Goal: Task Accomplishment & Management: Use online tool/utility

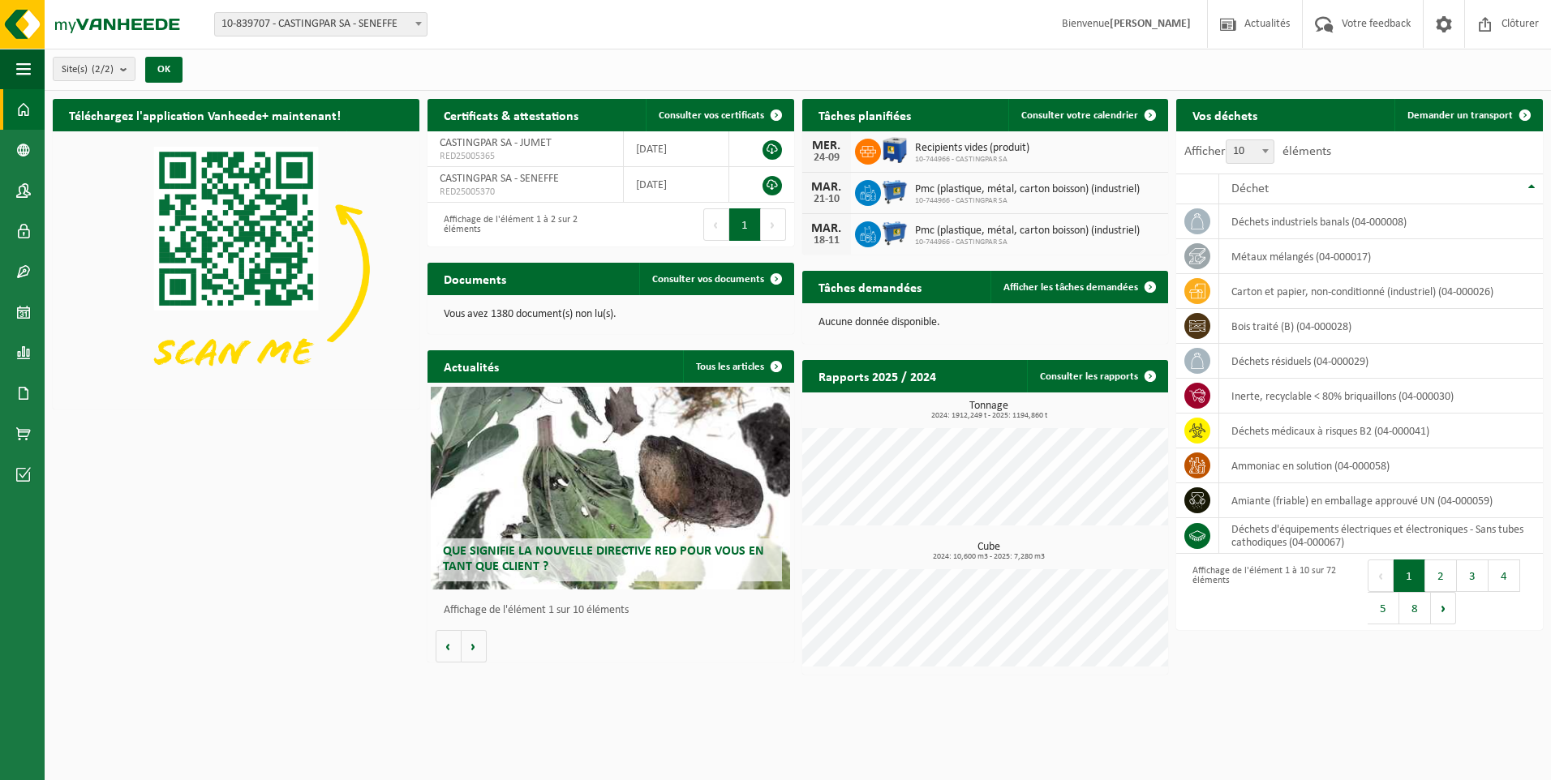
click at [237, 12] on span "10-839707 - CASTINGPAR SA - SENEFFE" at bounding box center [320, 24] width 213 height 24
select select "6262"
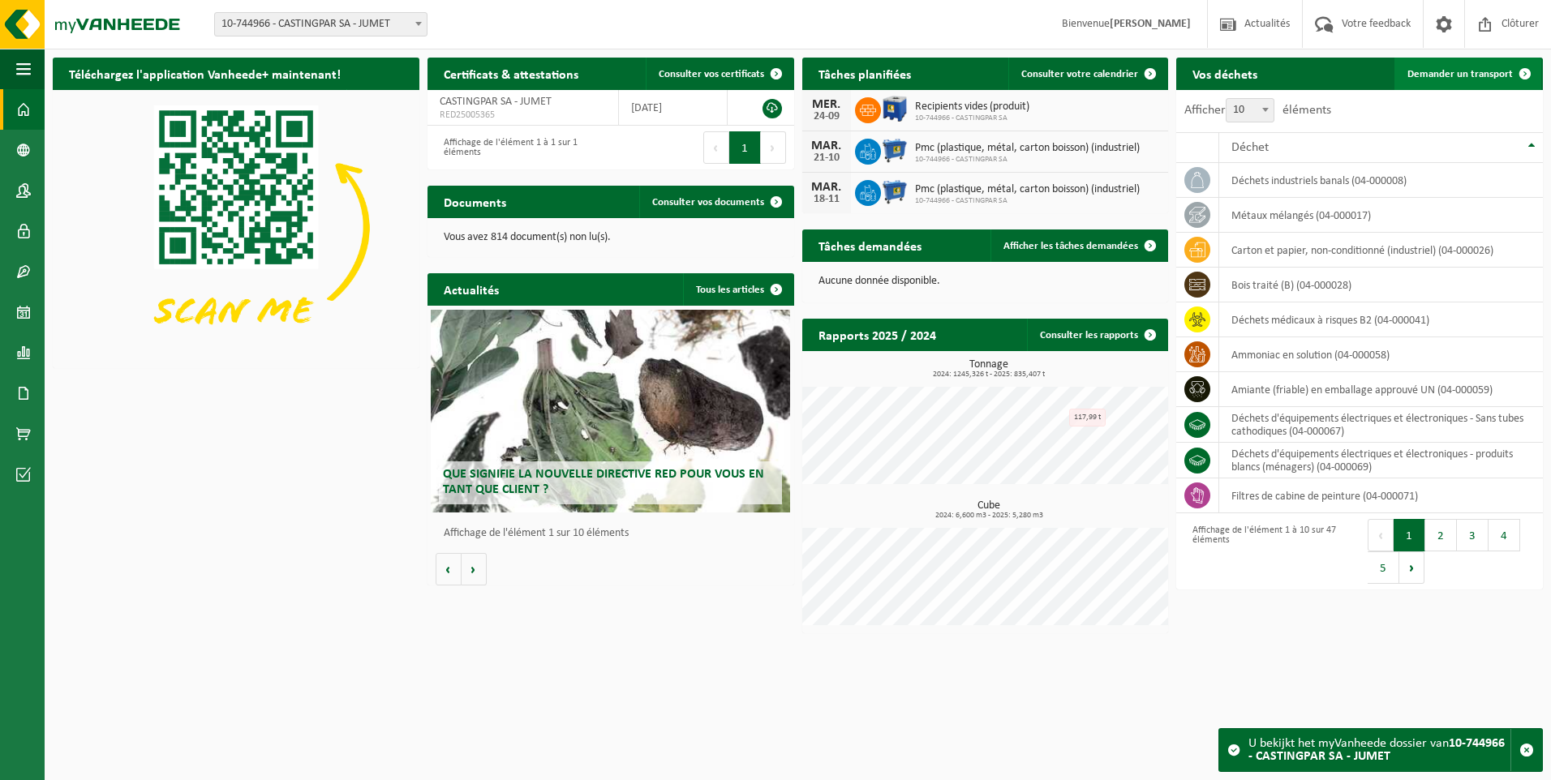
click at [1436, 72] on span "Demander un transport" at bounding box center [1459, 74] width 105 height 11
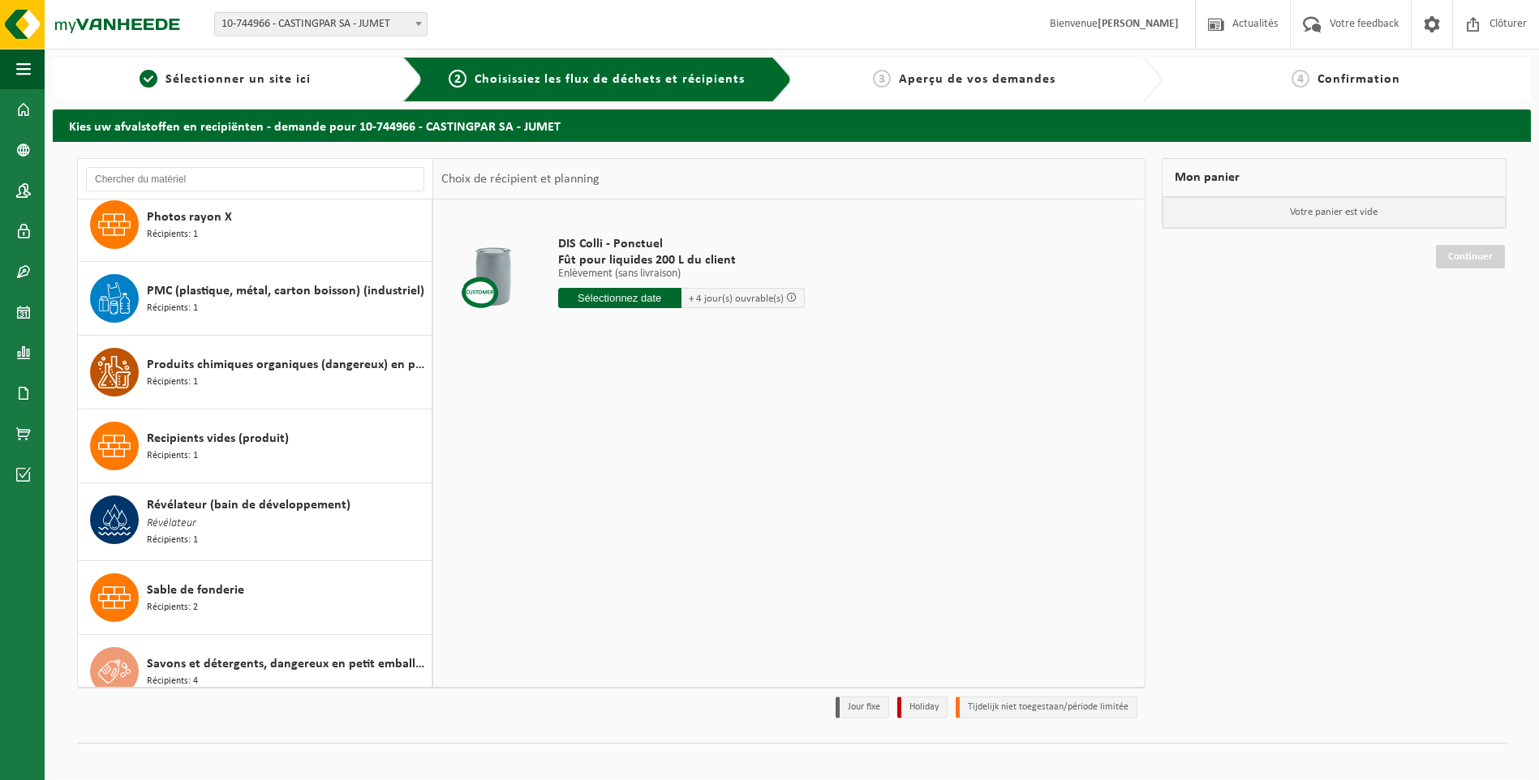
scroll to position [2757, 0]
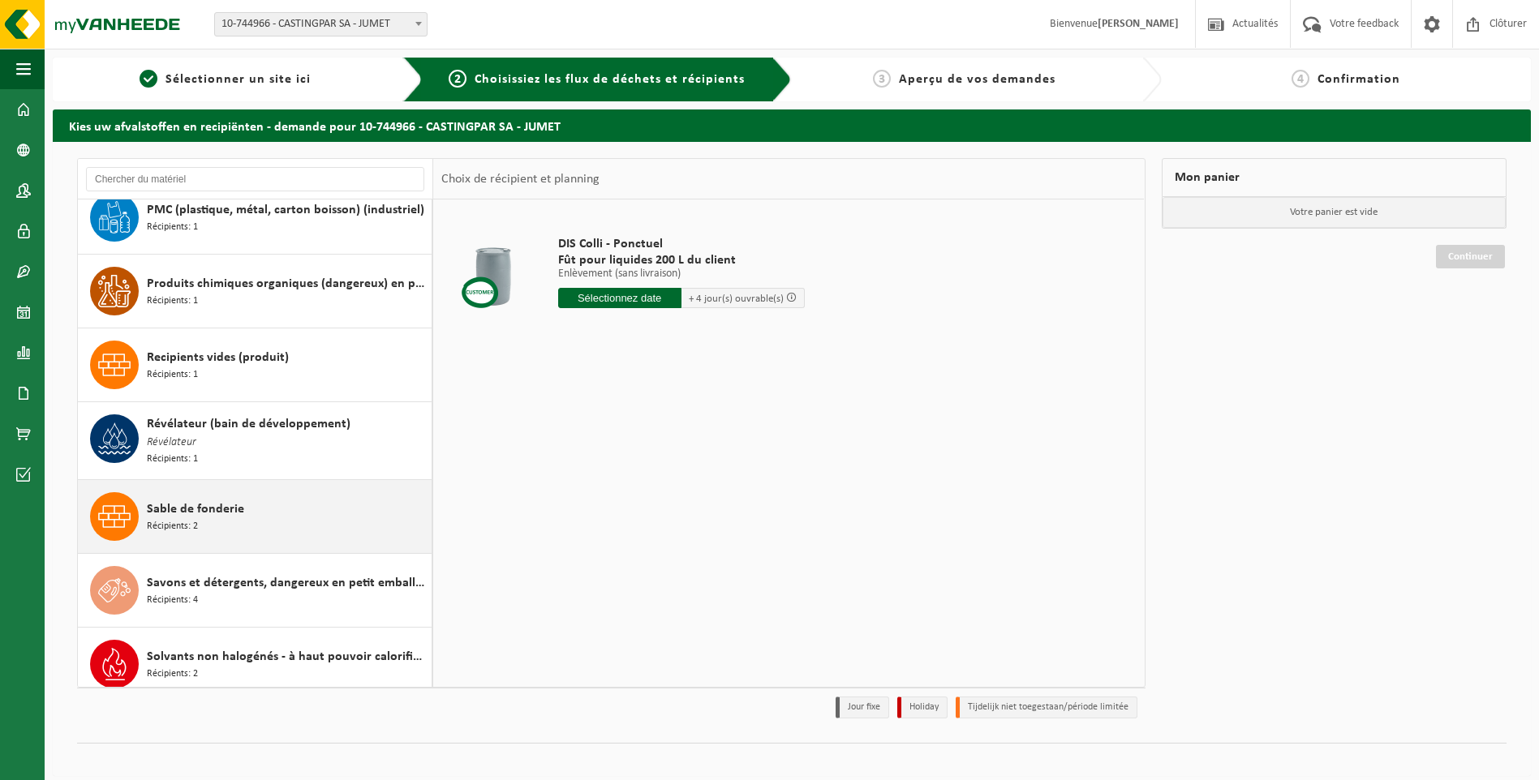
click at [233, 503] on span "Sable de fonderie" at bounding box center [195, 509] width 97 height 19
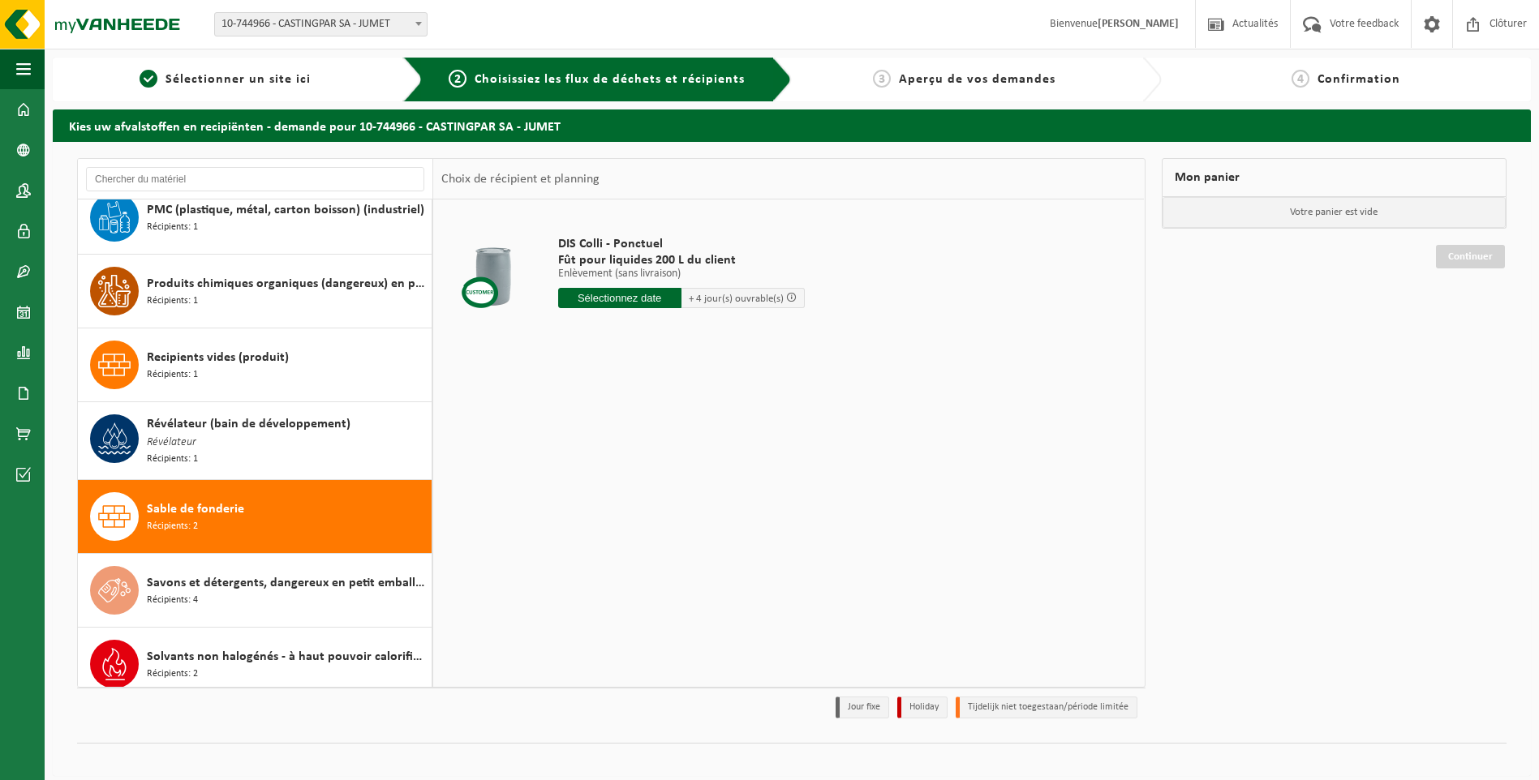
scroll to position [2838, 0]
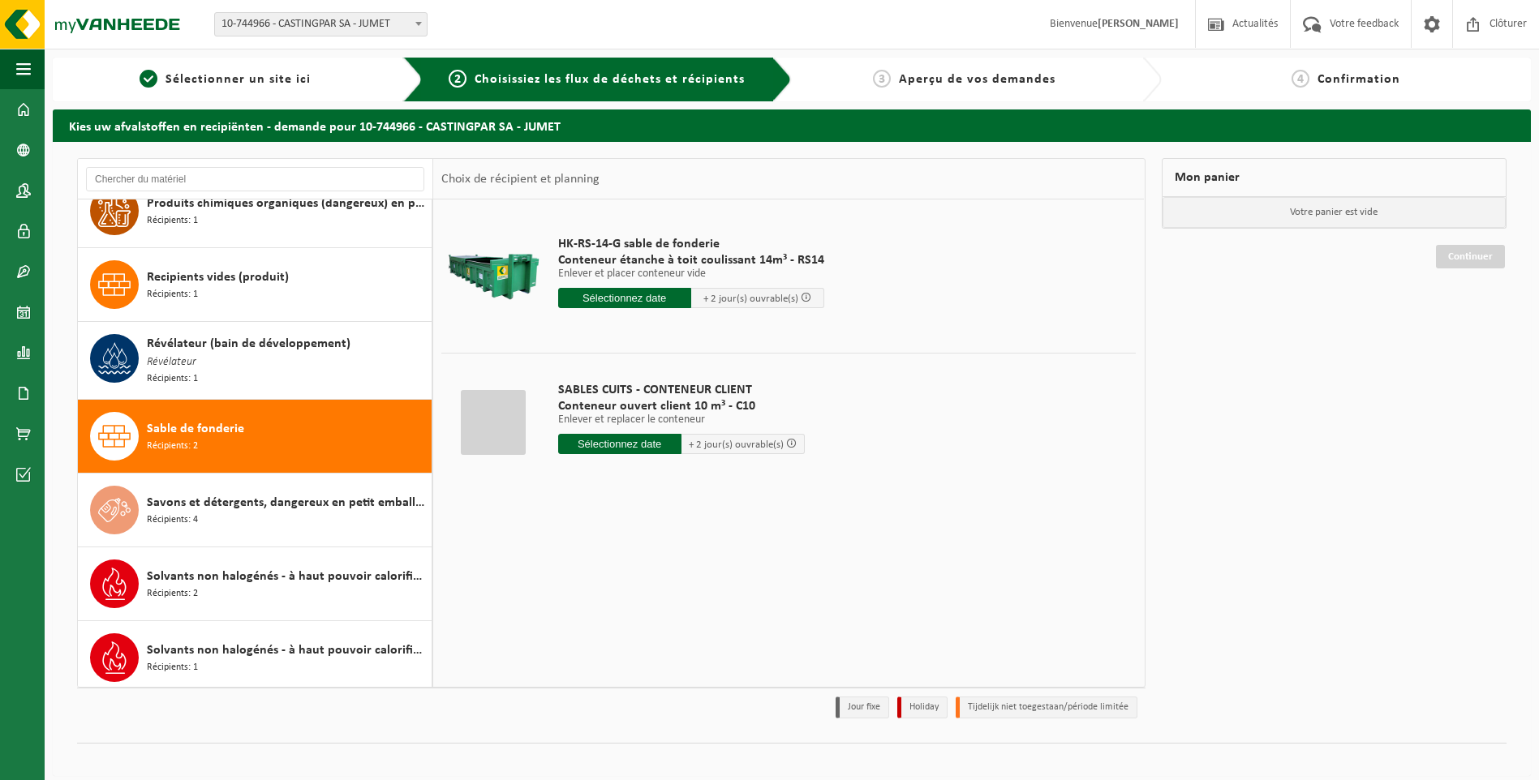
click at [590, 444] on input "text" at bounding box center [619, 444] width 123 height 20
click at [662, 615] on div "25" at bounding box center [658, 614] width 28 height 26
type input "à partir de [DATE]"
